Goal: Task Accomplishment & Management: Manage account settings

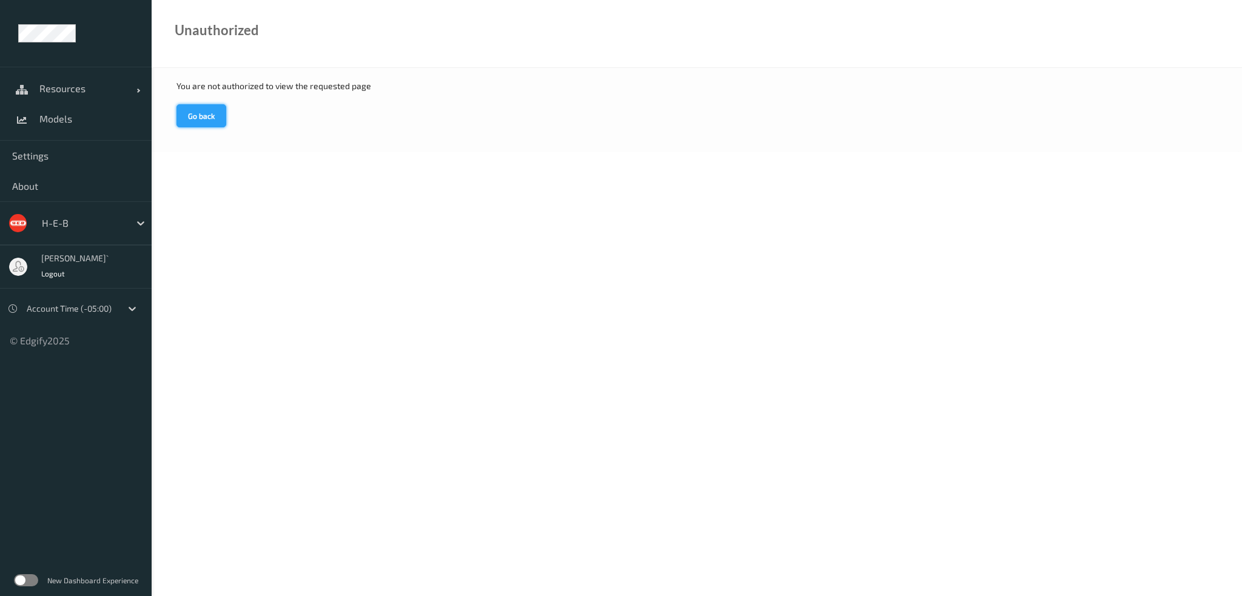
click at [199, 115] on button "Go back" at bounding box center [201, 115] width 50 height 23
click at [52, 271] on span "Logout" at bounding box center [53, 273] width 24 height 8
